Goal: Information Seeking & Learning: Learn about a topic

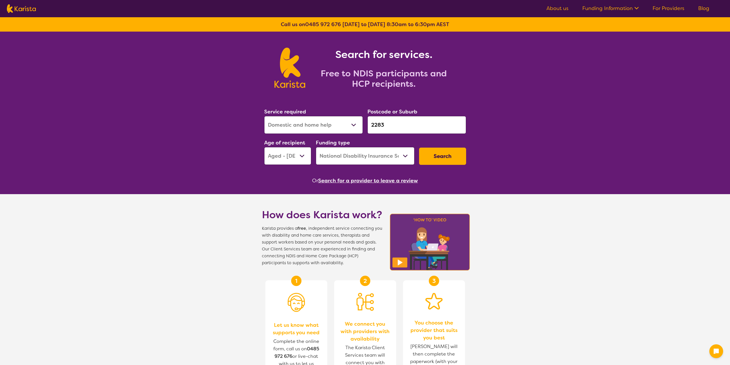
select select "Domestic and home help"
select select "AG"
select select "NDIS"
click at [315, 123] on select "Allied Health Assistant Assessment ([MEDICAL_DATA] or [MEDICAL_DATA]) Behaviour…" at bounding box center [313, 125] width 99 height 18
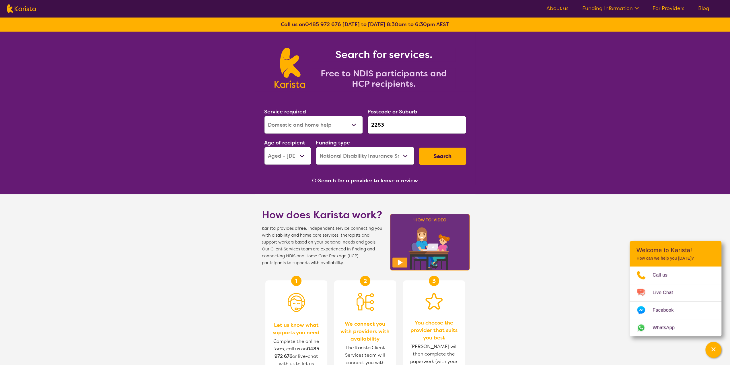
select select "Allied Health Assistant"
click at [264, 116] on select "Allied Health Assistant Assessment ([MEDICAL_DATA] or [MEDICAL_DATA]) Behaviour…" at bounding box center [313, 125] width 99 height 18
click at [400, 129] on input "2283" at bounding box center [417, 125] width 99 height 18
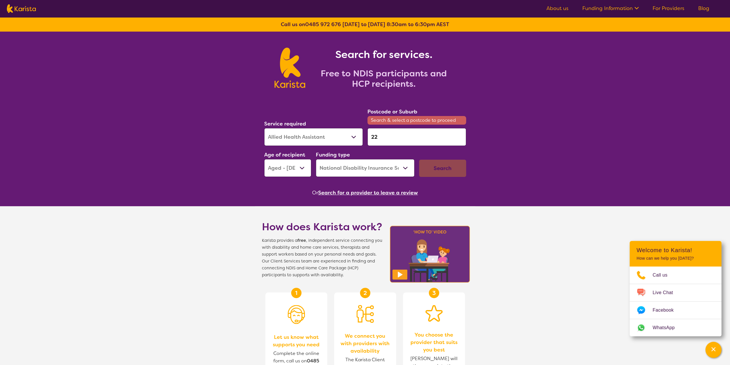
type input "2"
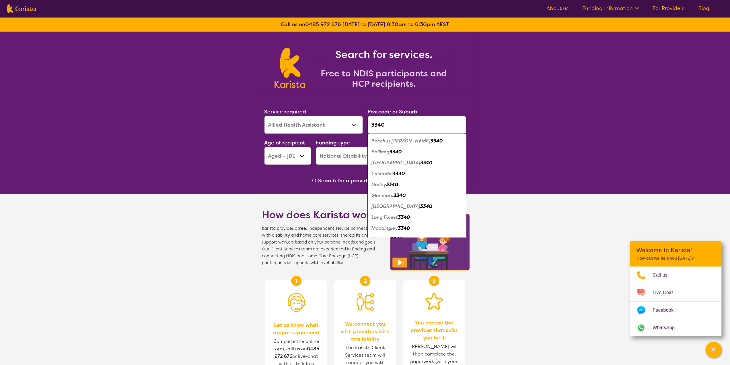
type input "3340"
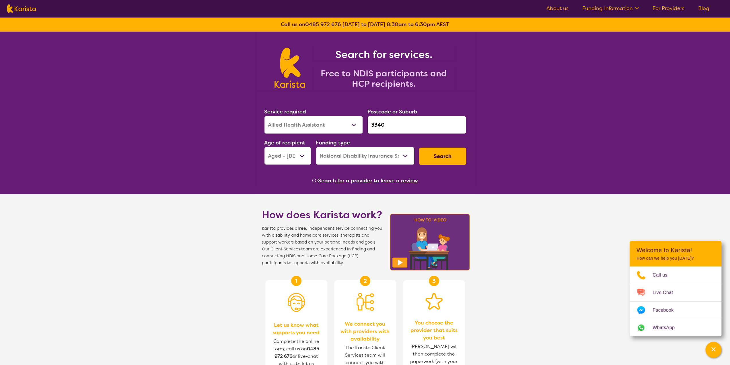
click at [300, 160] on select "Early Childhood - 0 to 9 Child - 10 to 11 Adolescent - 12 to 17 Adult - 18 to 6…" at bounding box center [287, 156] width 47 height 18
select select "AD"
click at [264, 147] on select "Early Childhood - 0 to 9 Child - 10 to 11 Adolescent - 12 to 17 Adult - 18 to 6…" at bounding box center [287, 156] width 47 height 18
click at [449, 159] on button "Search" at bounding box center [442, 155] width 47 height 17
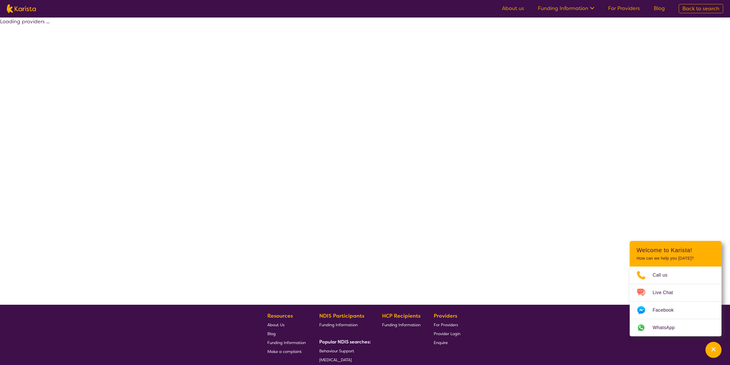
select select "NDIS"
select select "Allied Health Assistant"
select select "AD"
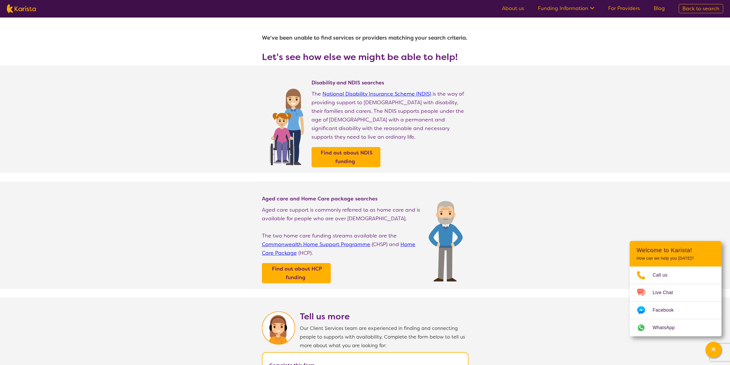
select select "Allied Health Assistant"
select select "AD"
select select "NDIS"
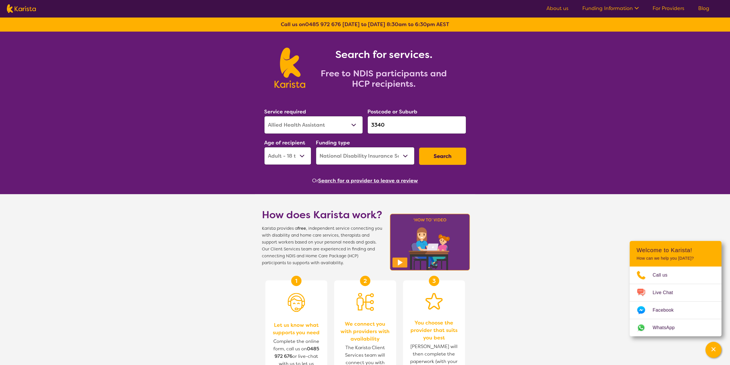
click at [406, 126] on input "3340" at bounding box center [417, 125] width 99 height 18
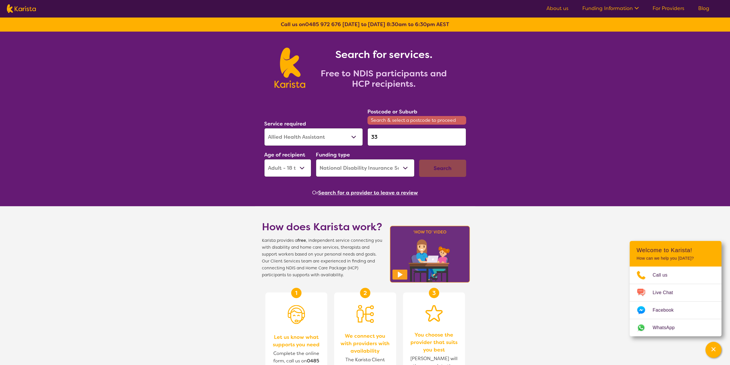
type input "3"
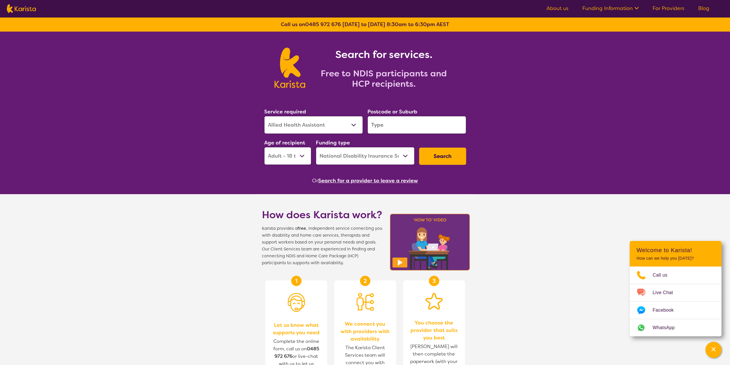
click at [388, 123] on input "search" at bounding box center [417, 125] width 99 height 18
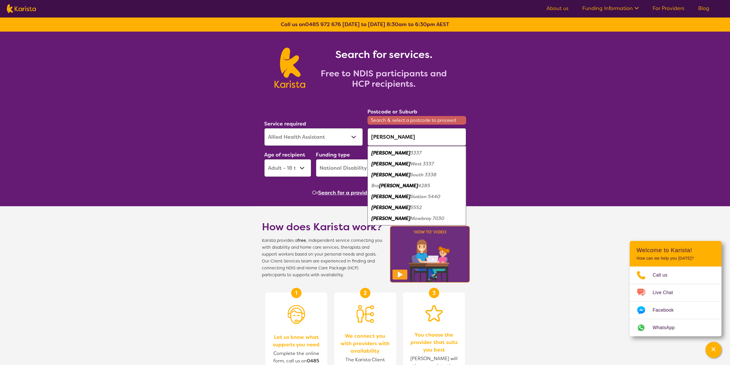
click at [411, 152] on em "3337" at bounding box center [416, 153] width 11 height 6
type input "3337"
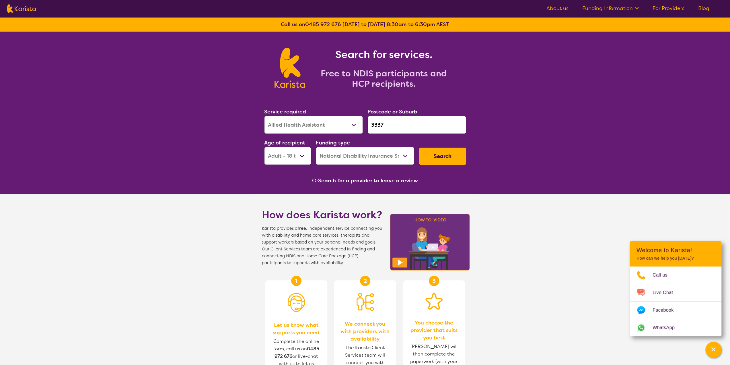
click at [441, 160] on button "Search" at bounding box center [442, 155] width 47 height 17
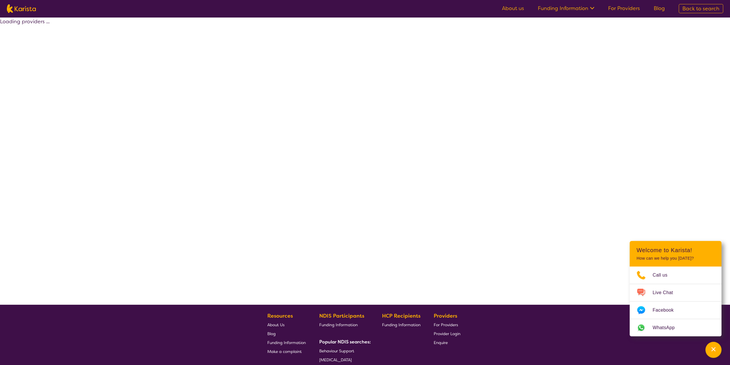
select select "NDIS"
select select "Allied Health Assistant"
select select "AD"
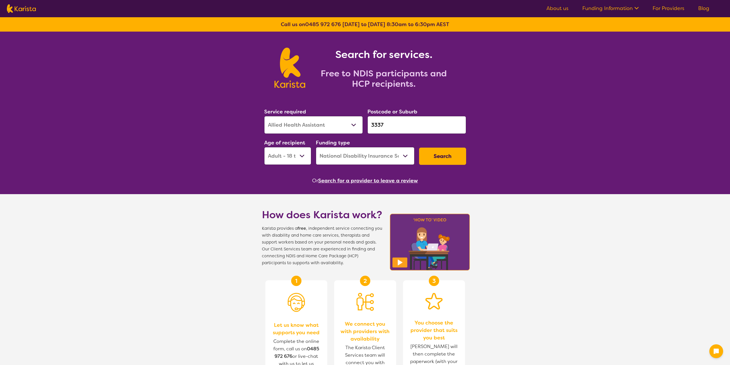
select select "Allied Health Assistant"
select select "AD"
select select "NDIS"
drag, startPoint x: 390, startPoint y: 125, endPoint x: 363, endPoint y: 125, distance: 26.7
click at [363, 125] on div "Service required Allied Health Assistant Assessment ([MEDICAL_DATA] or [MEDICAL…" at bounding box center [365, 136] width 207 height 62
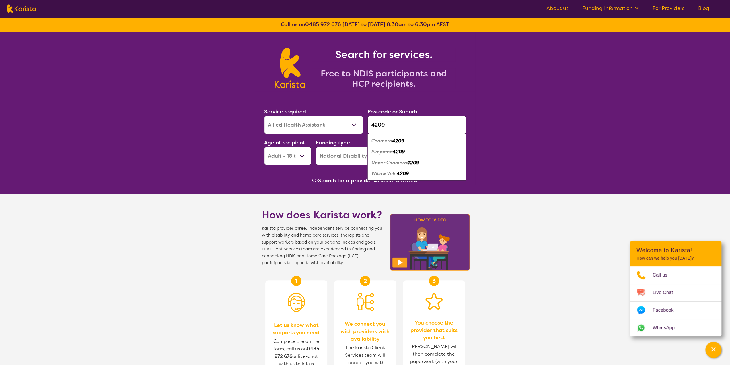
type input "4209"
click at [347, 128] on select "Allied Health Assistant Assessment ([MEDICAL_DATA] or [MEDICAL_DATA]) Behaviour…" at bounding box center [313, 125] width 99 height 18
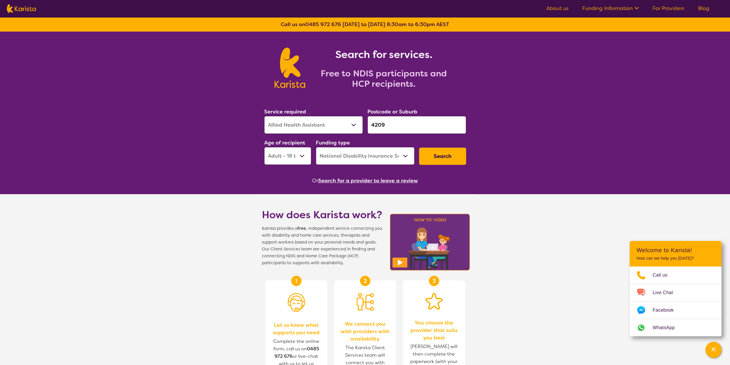
select select "Speech therapy"
click at [264, 116] on select "Allied Health Assistant Assessment ([MEDICAL_DATA] or [MEDICAL_DATA]) Behaviour…" at bounding box center [313, 125] width 99 height 18
click at [290, 160] on select "Early Childhood - 0 to 9 Child - 10 to 11 Adolescent - 12 to 17 Adult - 18 to 6…" at bounding box center [287, 156] width 47 height 18
select select "AS"
click at [264, 147] on select "Early Childhood - 0 to 9 Child - 10 to 11 Adolescent - 12 to 17 Adult - 18 to 6…" at bounding box center [287, 156] width 47 height 18
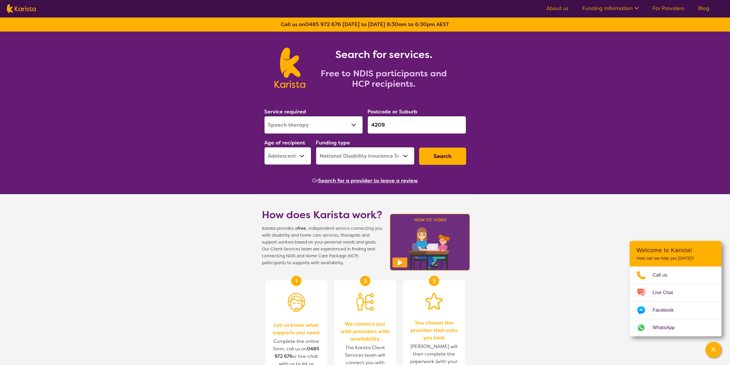
click at [428, 152] on button "Search" at bounding box center [442, 155] width 47 height 17
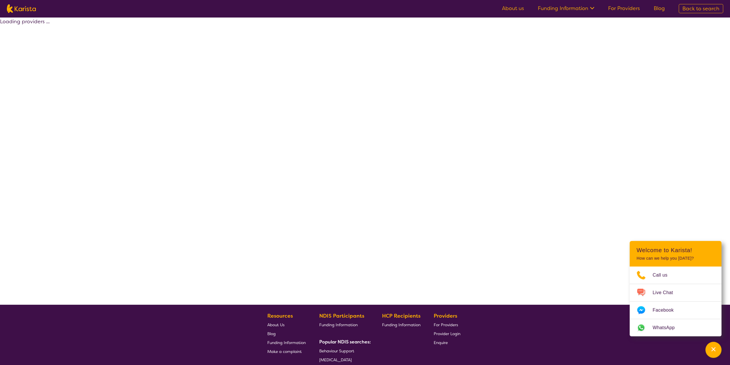
select select "by_score"
